Goal: Transaction & Acquisition: Purchase product/service

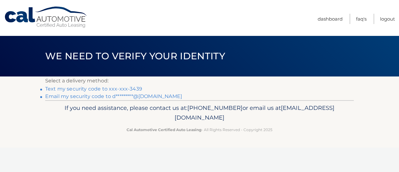
click at [80, 90] on link "Text my security code to xxx-xxx-3439" at bounding box center [93, 89] width 97 height 6
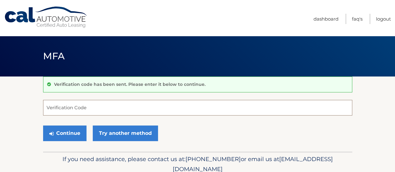
click at [83, 104] on input "Verification Code" at bounding box center [197, 108] width 309 height 16
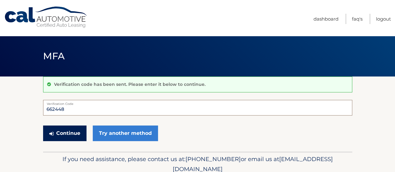
type input "662448"
click at [51, 130] on button "Continue" at bounding box center [64, 133] width 43 height 16
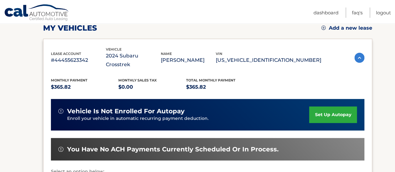
scroll to position [169, 0]
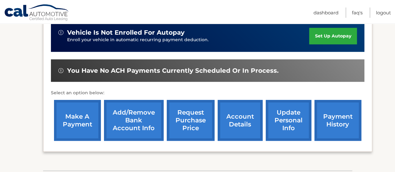
click at [72, 105] on link "make a payment" at bounding box center [77, 120] width 47 height 41
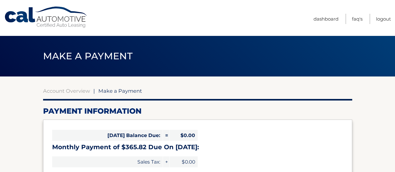
select select "NDYxMGEwZDctOWEzMS00ODVkLWJkMjMtMTI5ZTg0MDliOGYy"
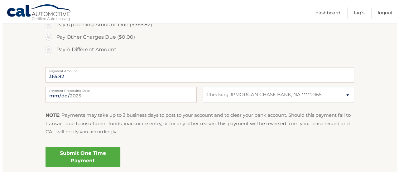
scroll to position [243, 0]
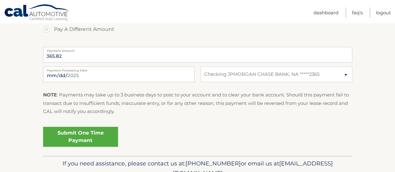
click at [80, 135] on link "Submit One Time Payment" at bounding box center [80, 137] width 75 height 20
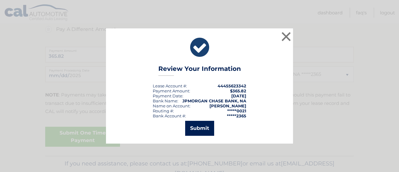
click at [197, 130] on button "Submit" at bounding box center [199, 128] width 29 height 15
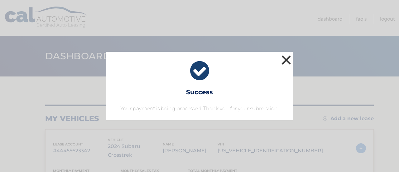
click at [285, 57] on button "×" at bounding box center [286, 60] width 12 height 12
